Goal: Check status: Check status

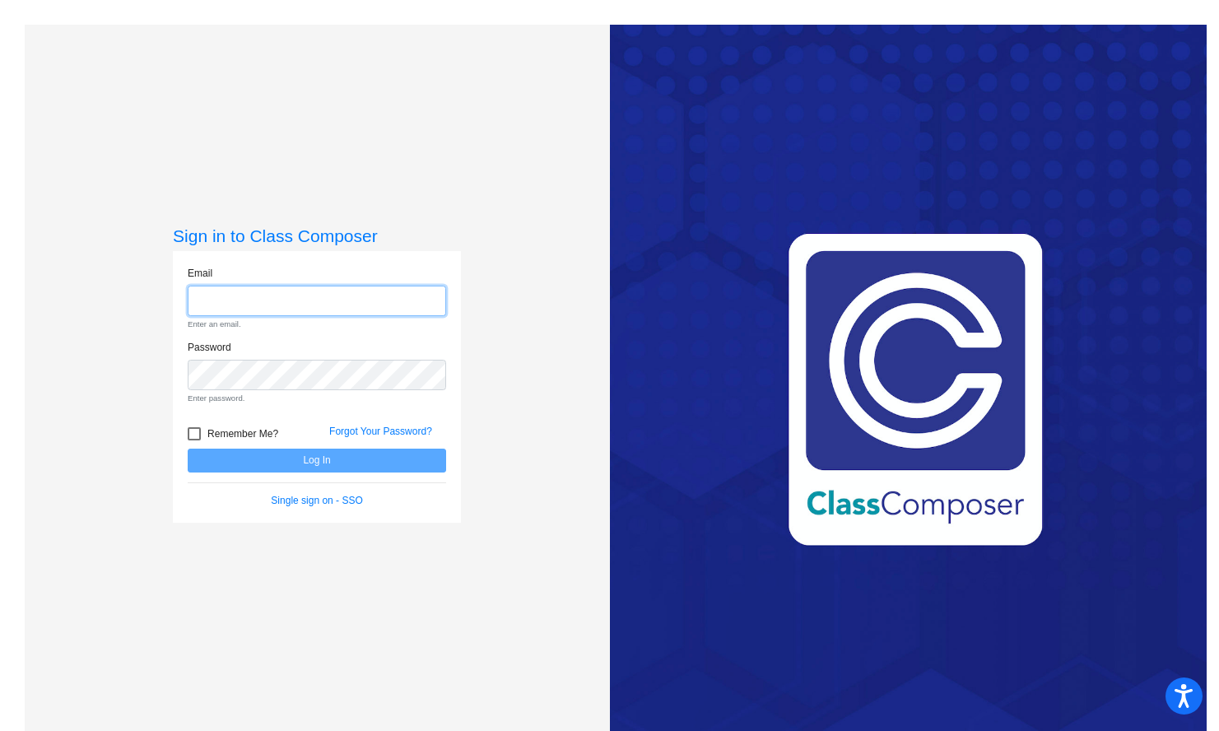
click at [300, 300] on input "email" at bounding box center [317, 301] width 258 height 30
type input "[EMAIL_ADDRESS][DOMAIN_NAME]"
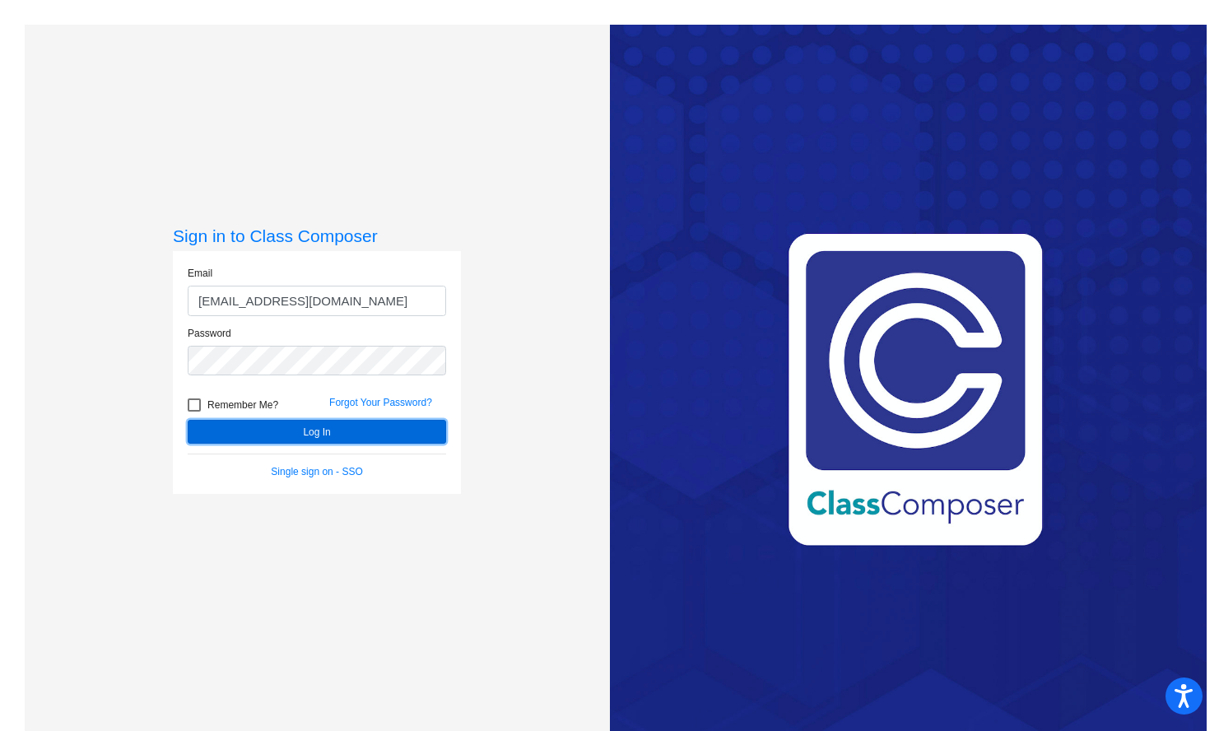
click at [320, 435] on button "Log In" at bounding box center [317, 432] width 258 height 24
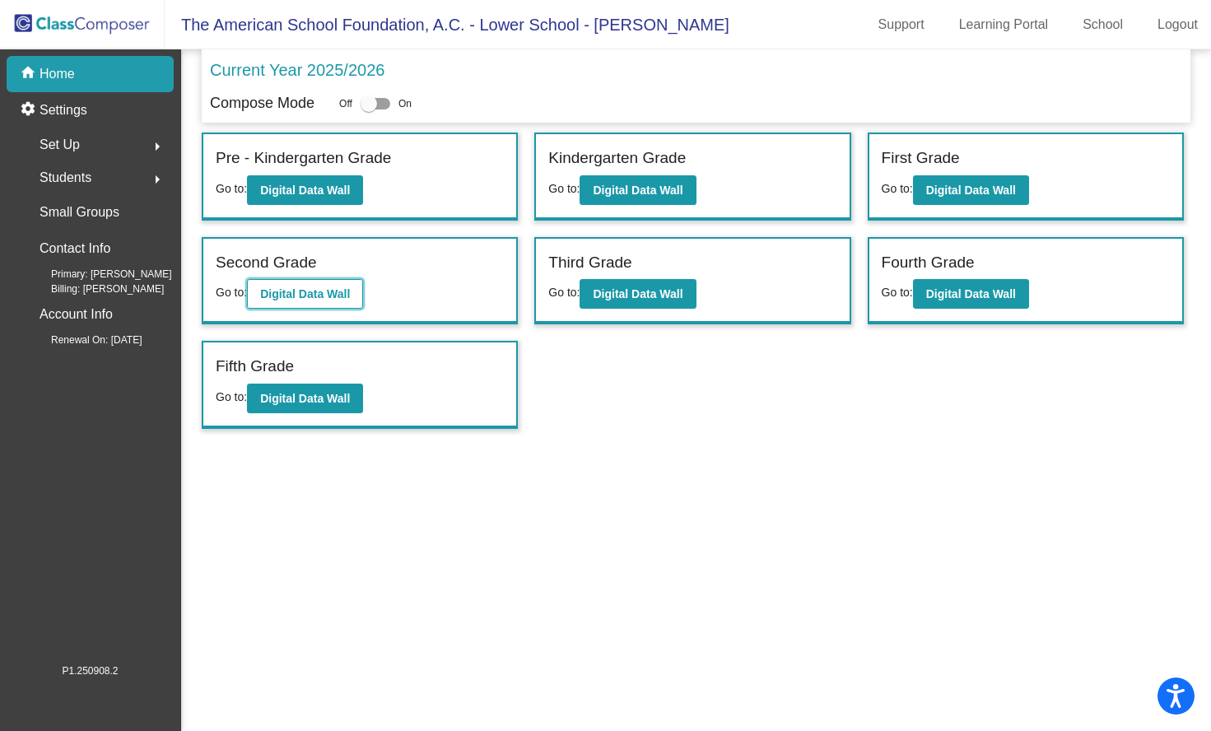
click at [305, 286] on button "Digital Data Wall" at bounding box center [305, 294] width 116 height 30
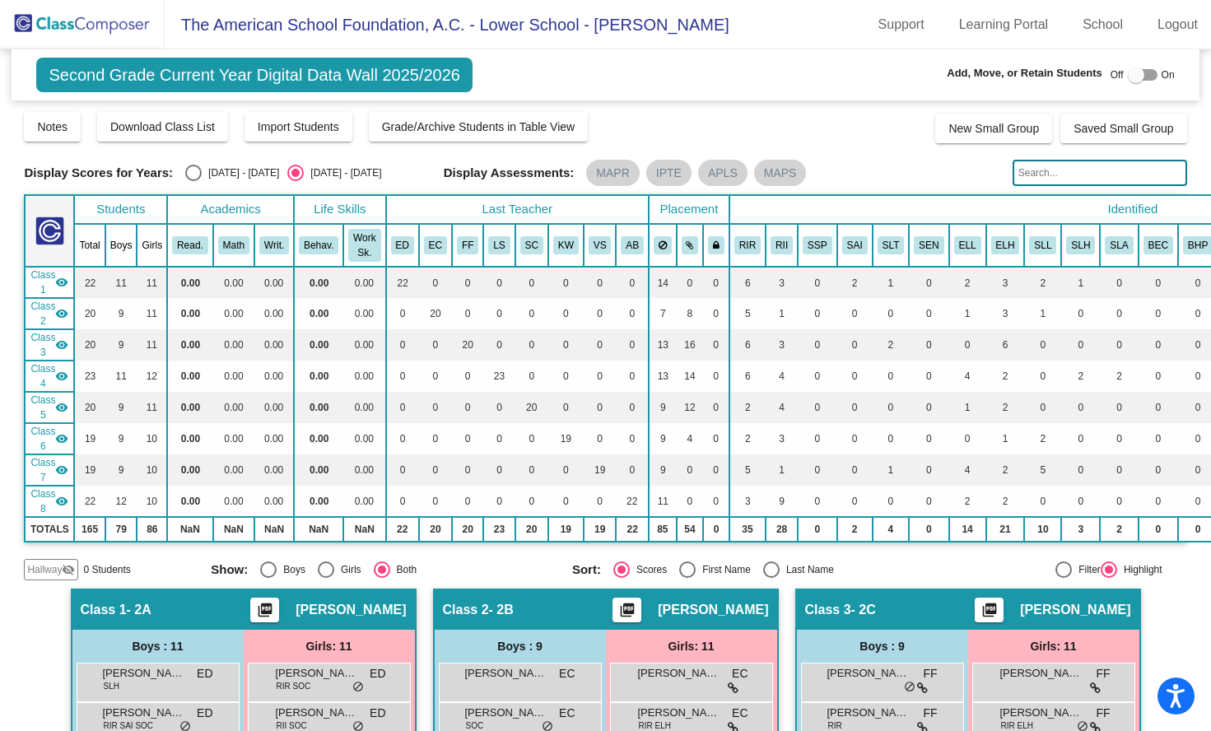
click at [189, 171] on div "Select an option" at bounding box center [193, 173] width 16 height 16
click at [193, 181] on input "[DATE] - [DATE]" at bounding box center [193, 181] width 1 height 1
radio input "true"
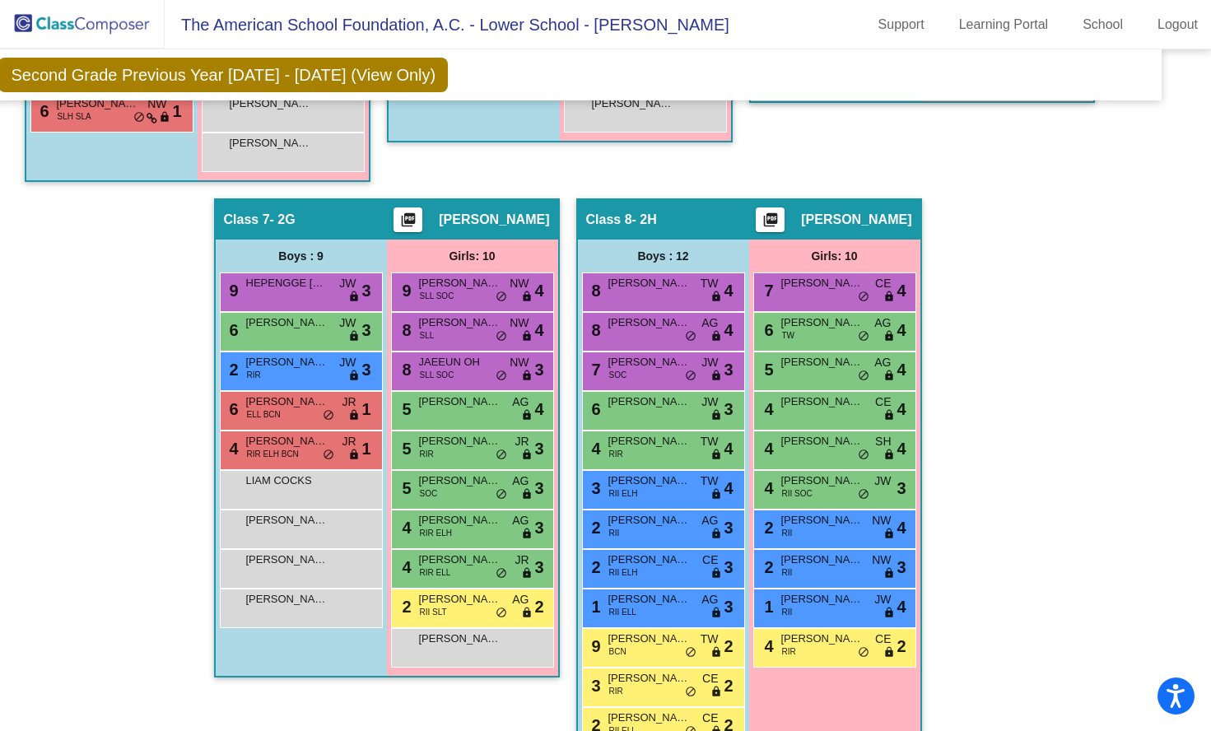
scroll to position [1546, 38]
